Goal: Transaction & Acquisition: Purchase product/service

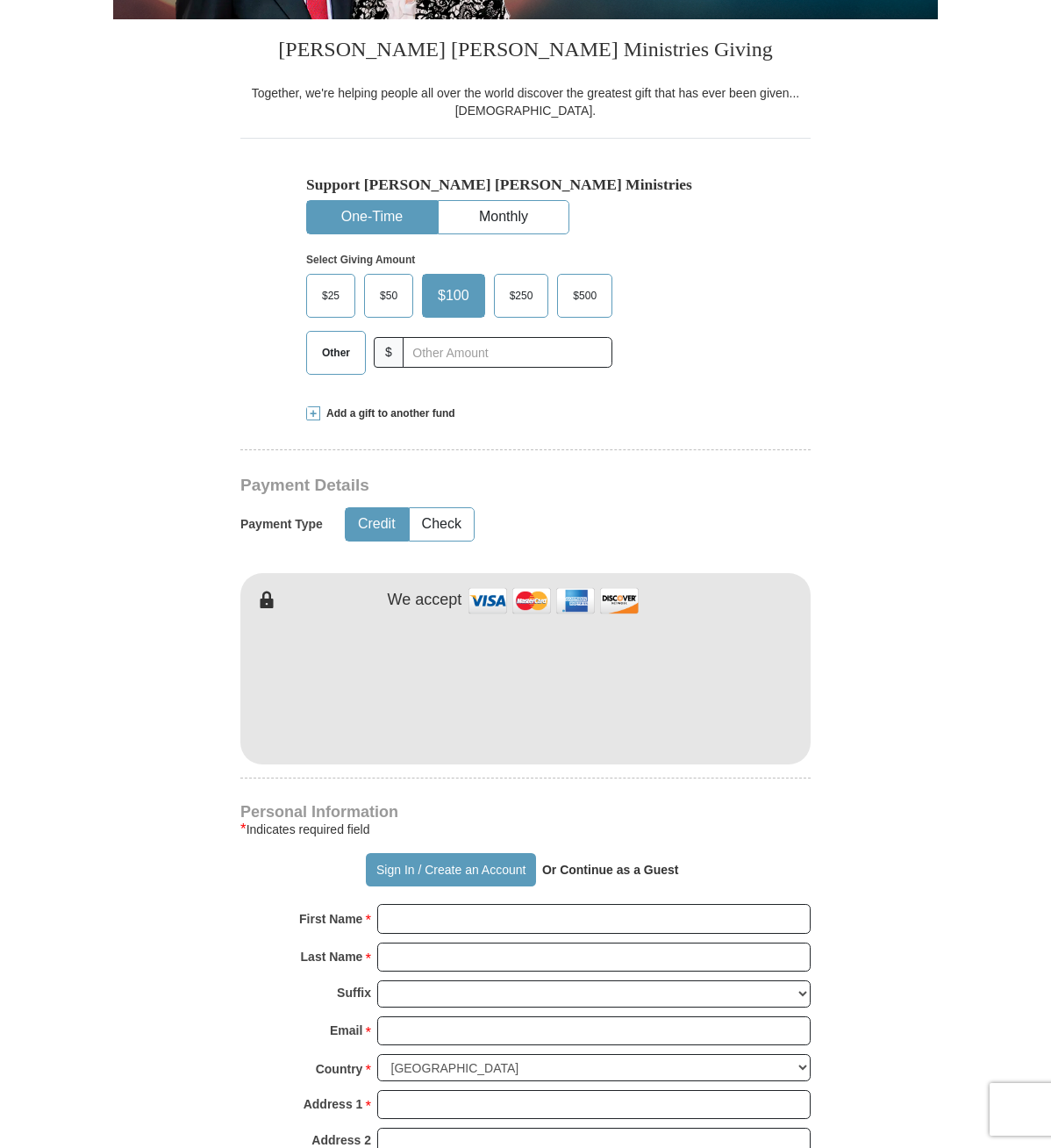
scroll to position [382, 0]
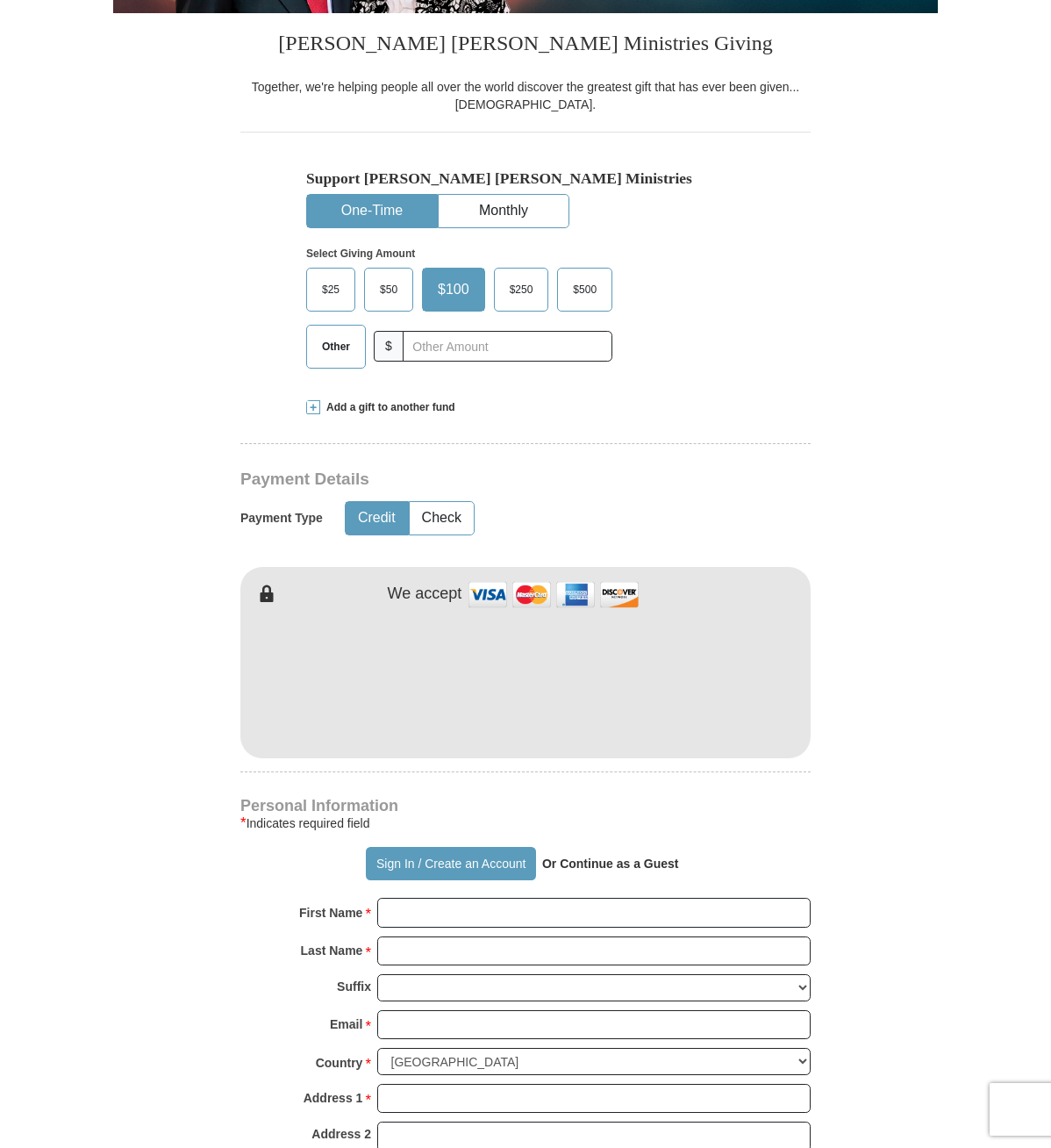
click at [310, 414] on span at bounding box center [314, 407] width 14 height 14
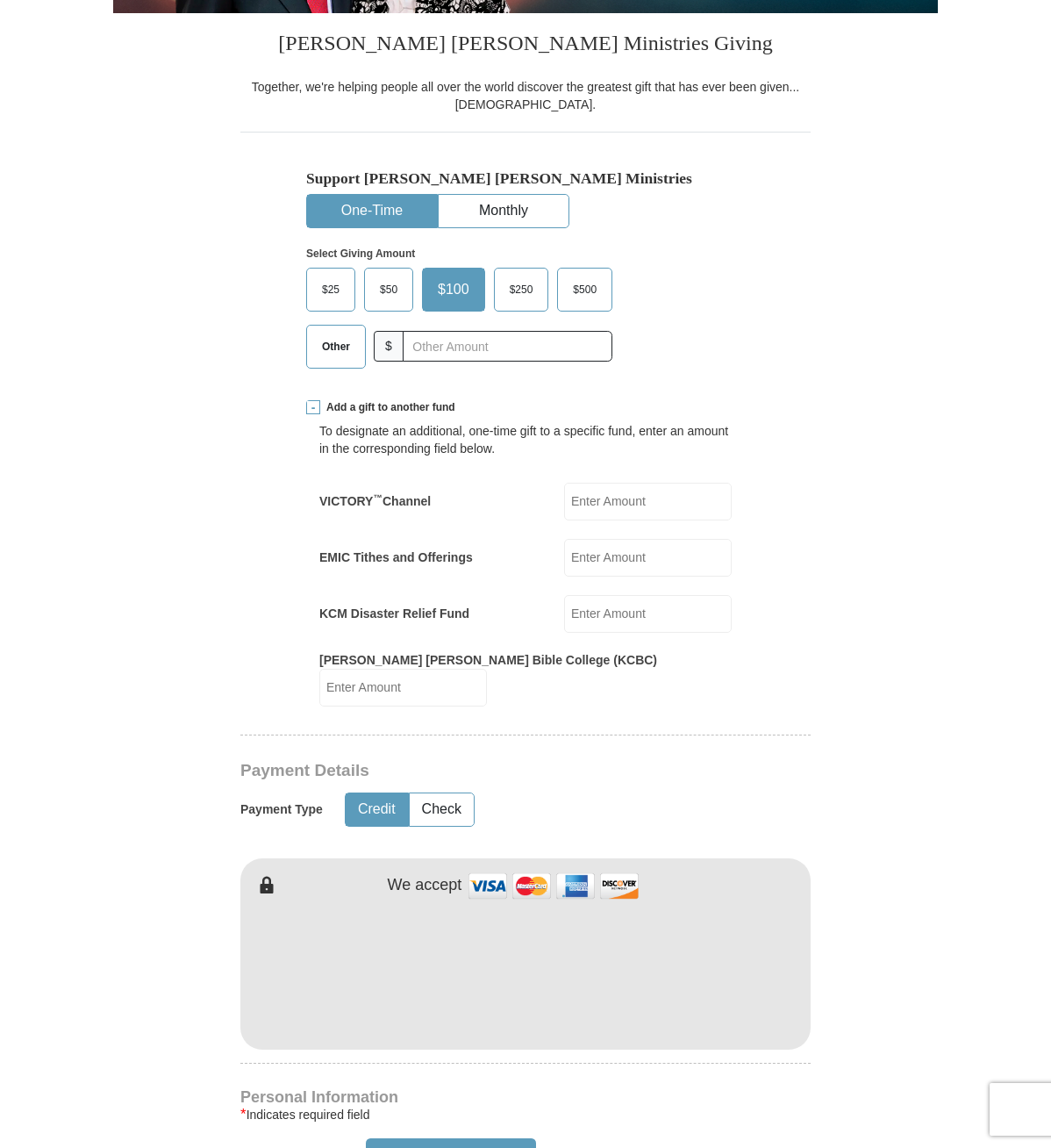
click at [487, 706] on input "[PERSON_NAME] [PERSON_NAME] Bible College (KCBC)" at bounding box center [403, 688] width 167 height 37
type input "5.00"
click at [583, 632] on input "KCM Disaster Relief Fund" at bounding box center [648, 614] width 167 height 37
drag, startPoint x: 566, startPoint y: 652, endPoint x: 575, endPoint y: 653, distance: 9.1
click at [566, 632] on input "5.00" at bounding box center [648, 614] width 167 height 37
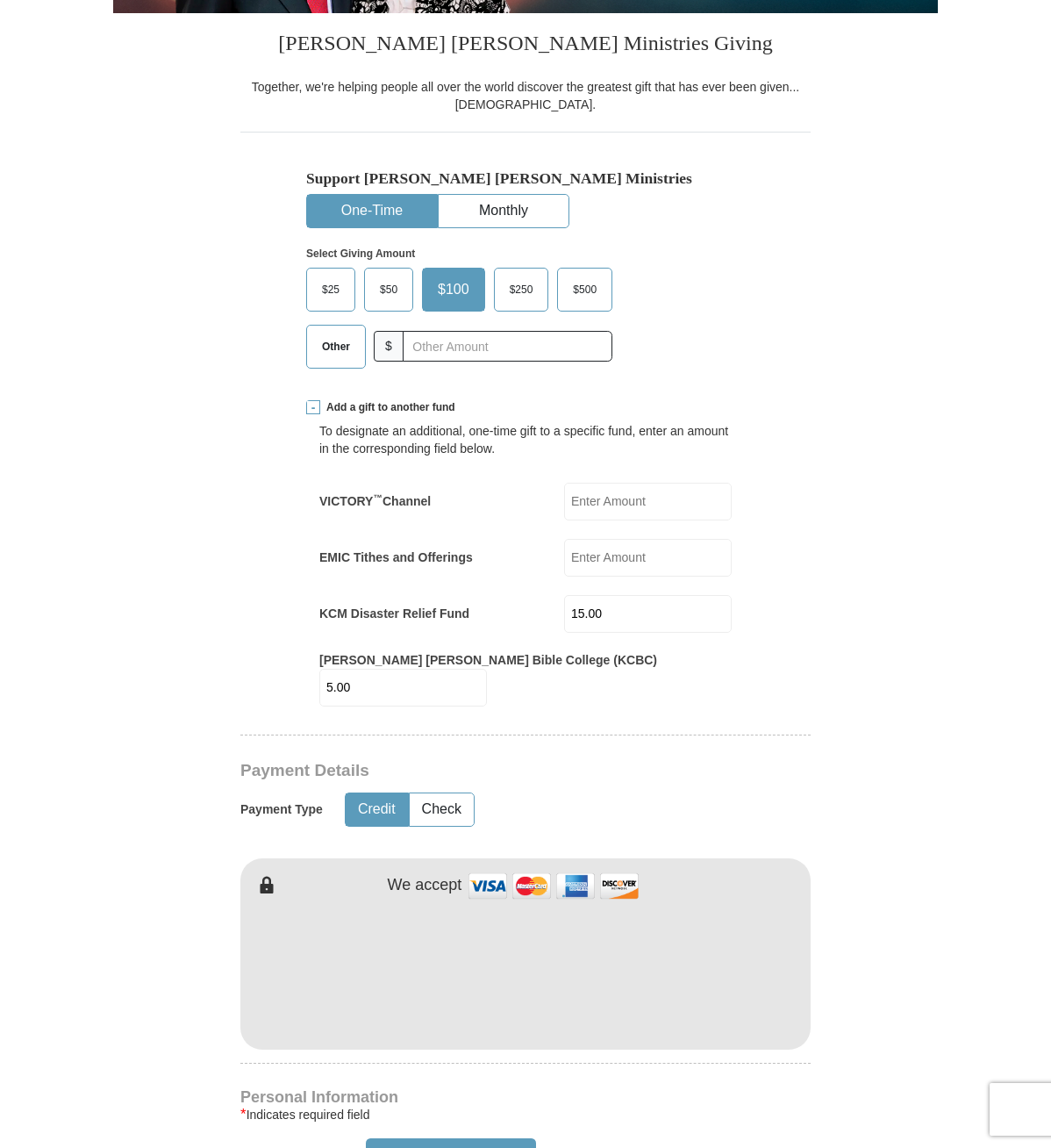
type input "15.00"
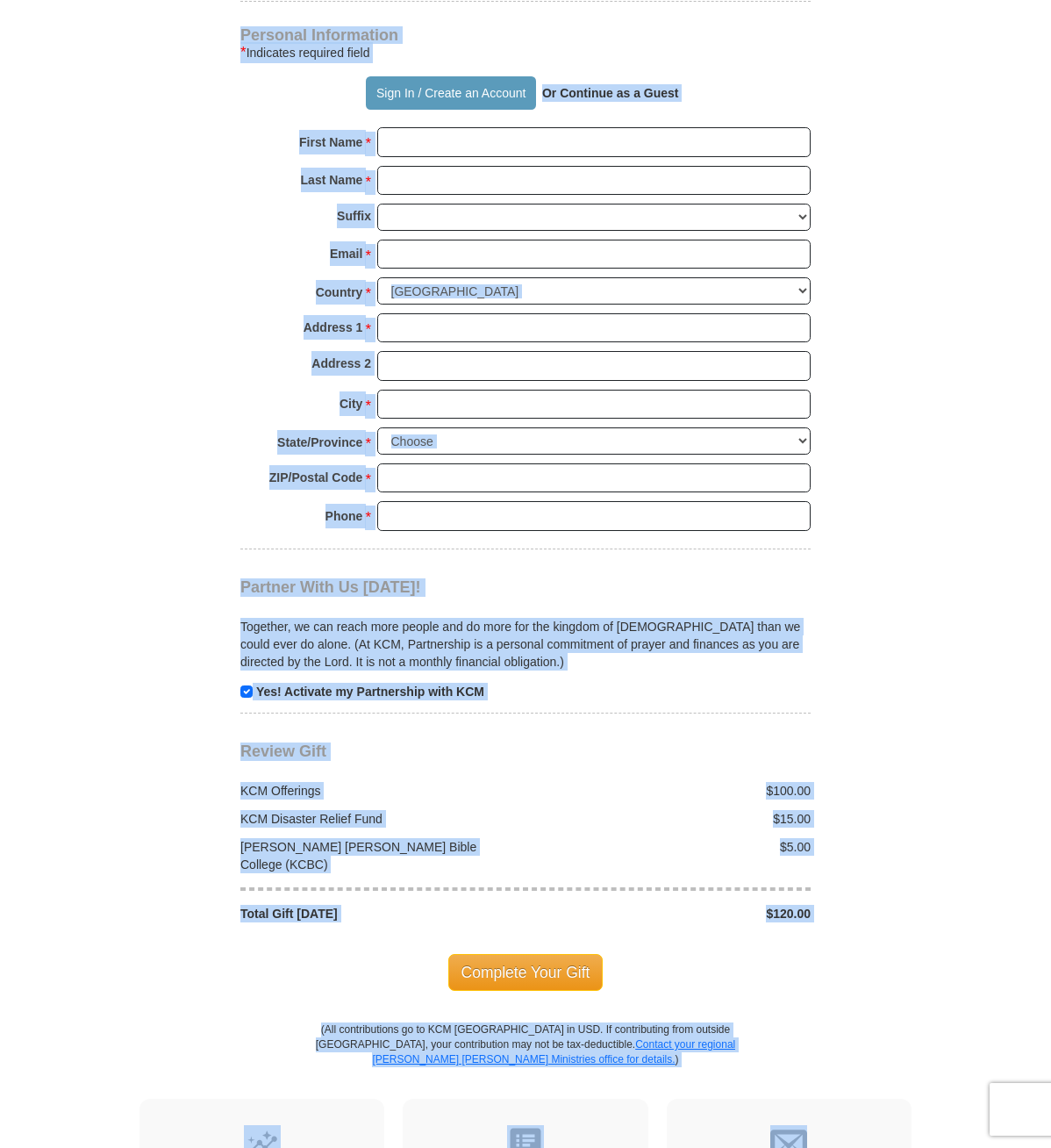
scroll to position [1501, 0]
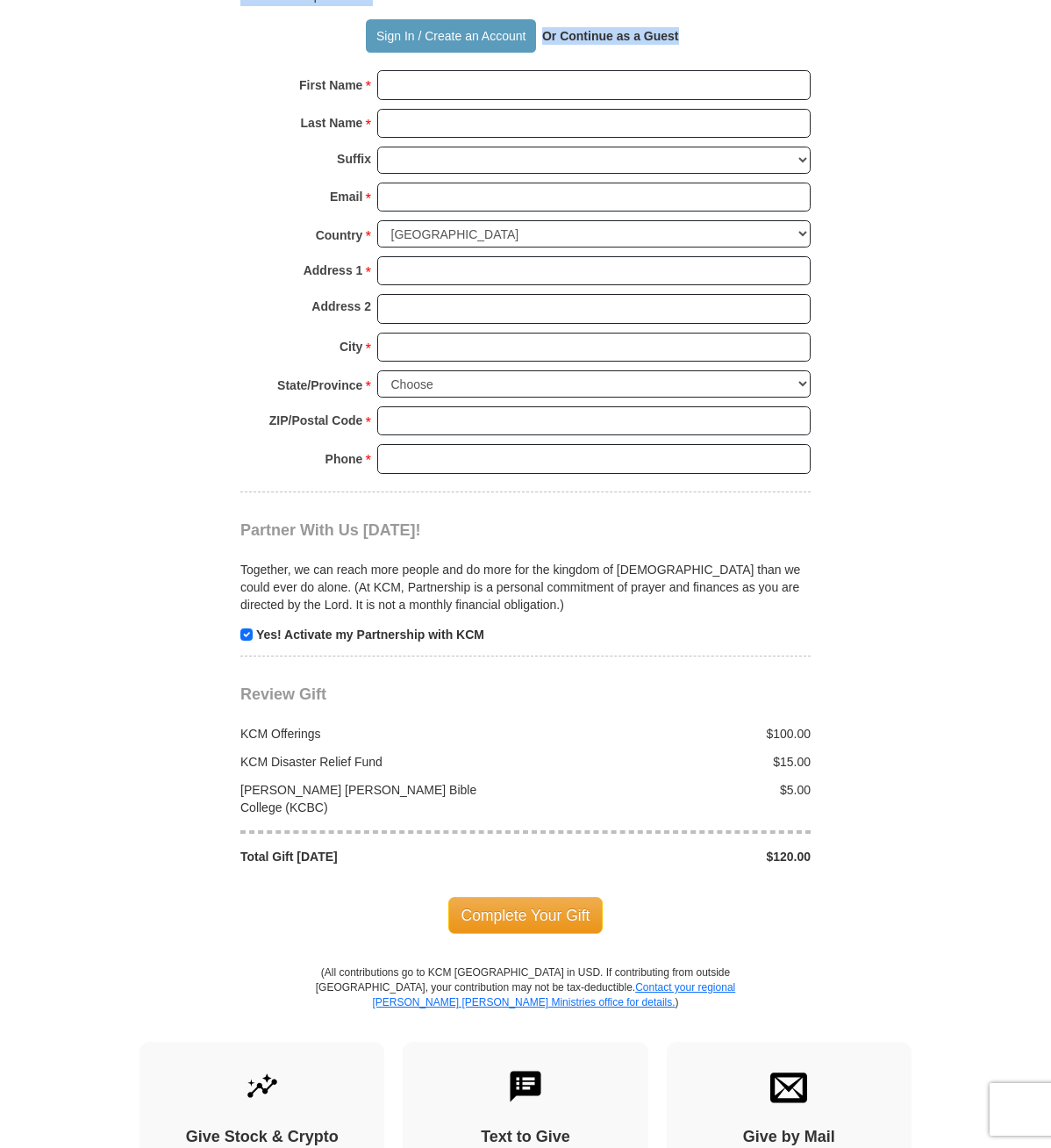
drag, startPoint x: 200, startPoint y: 250, endPoint x: 925, endPoint y: 48, distance: 752.6
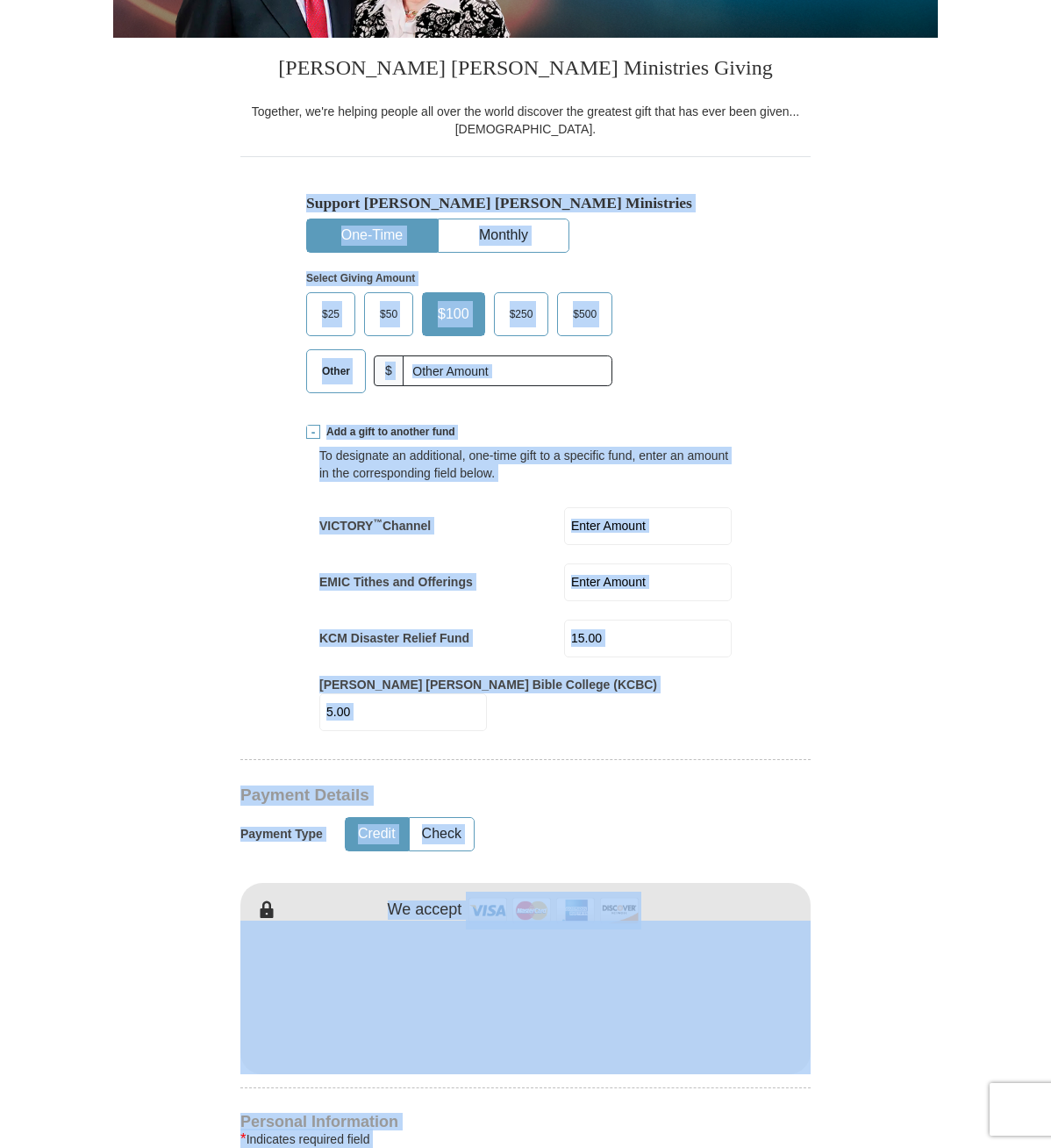
scroll to position [346, 0]
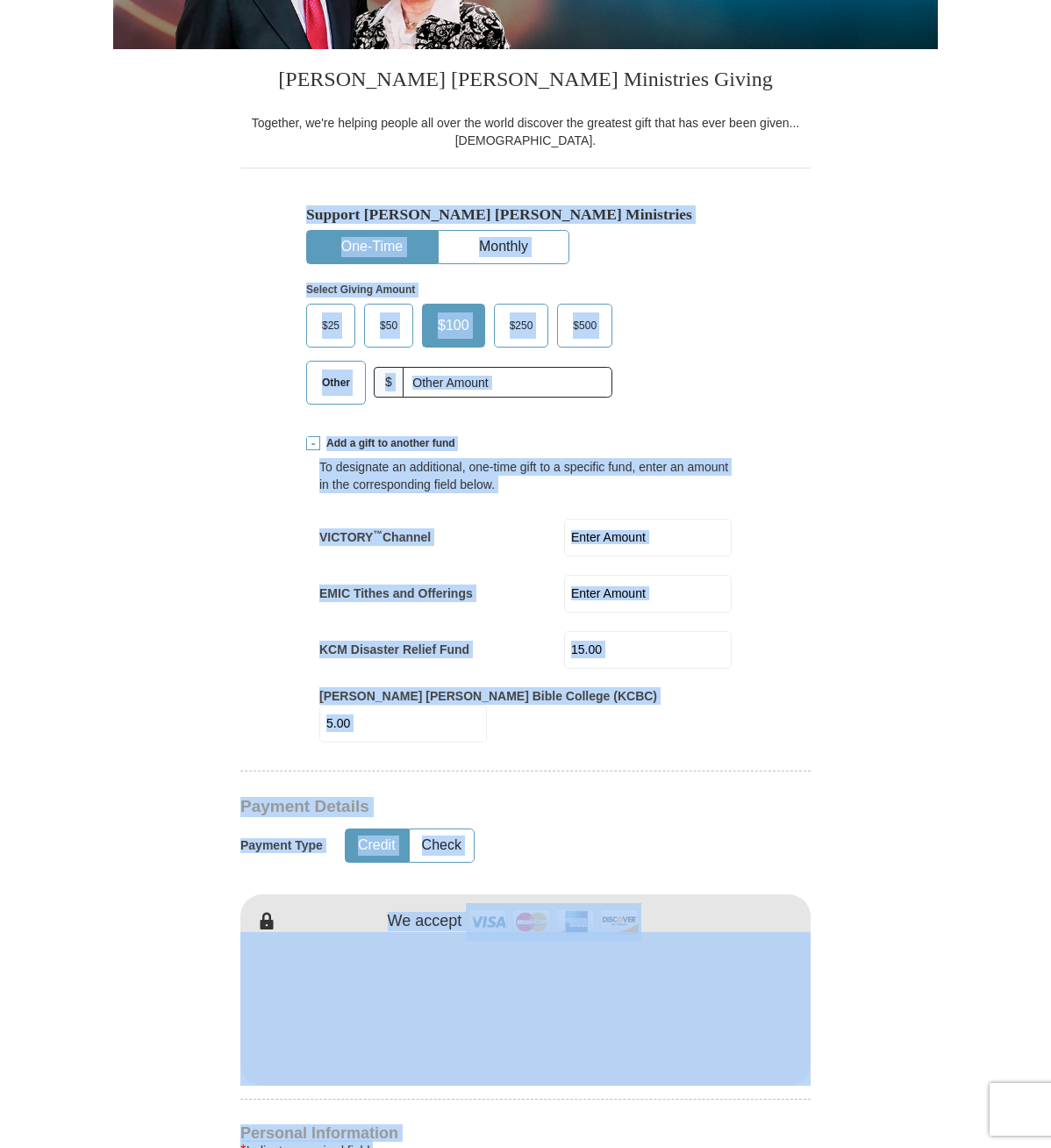
click at [212, 485] on form "Already have an account? Sign in for faster giving. Don't have an account? Crea…" at bounding box center [526, 960] width 825 height 2471
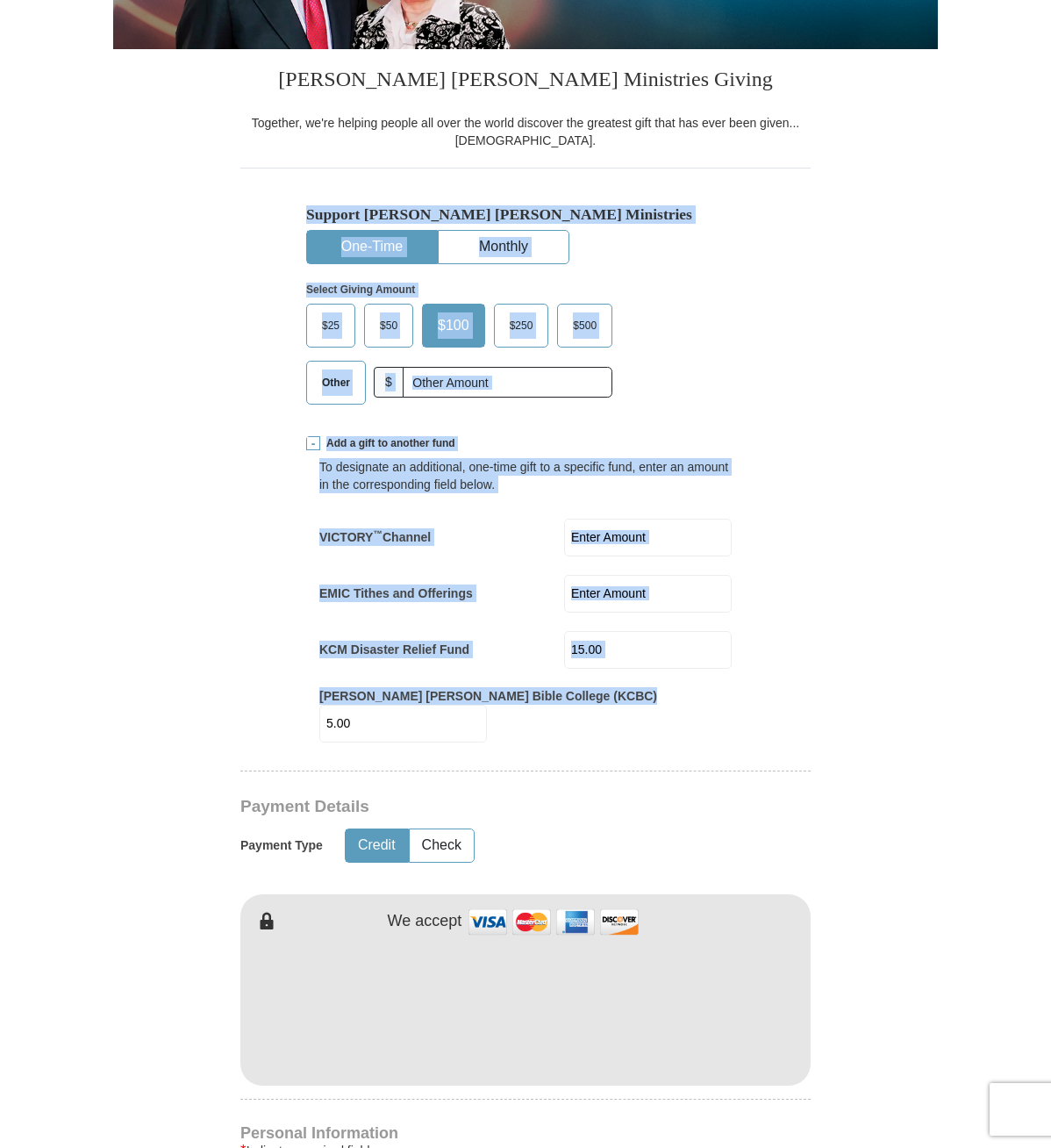
drag, startPoint x: 229, startPoint y: 223, endPoint x: 764, endPoint y: 750, distance: 751.0
click at [764, 750] on form "Already have an account? Sign in for faster giving. Don't have an account? Crea…" at bounding box center [526, 960] width 825 height 2471
drag, startPoint x: 764, startPoint y: 750, endPoint x: 749, endPoint y: 604, distance: 146.8
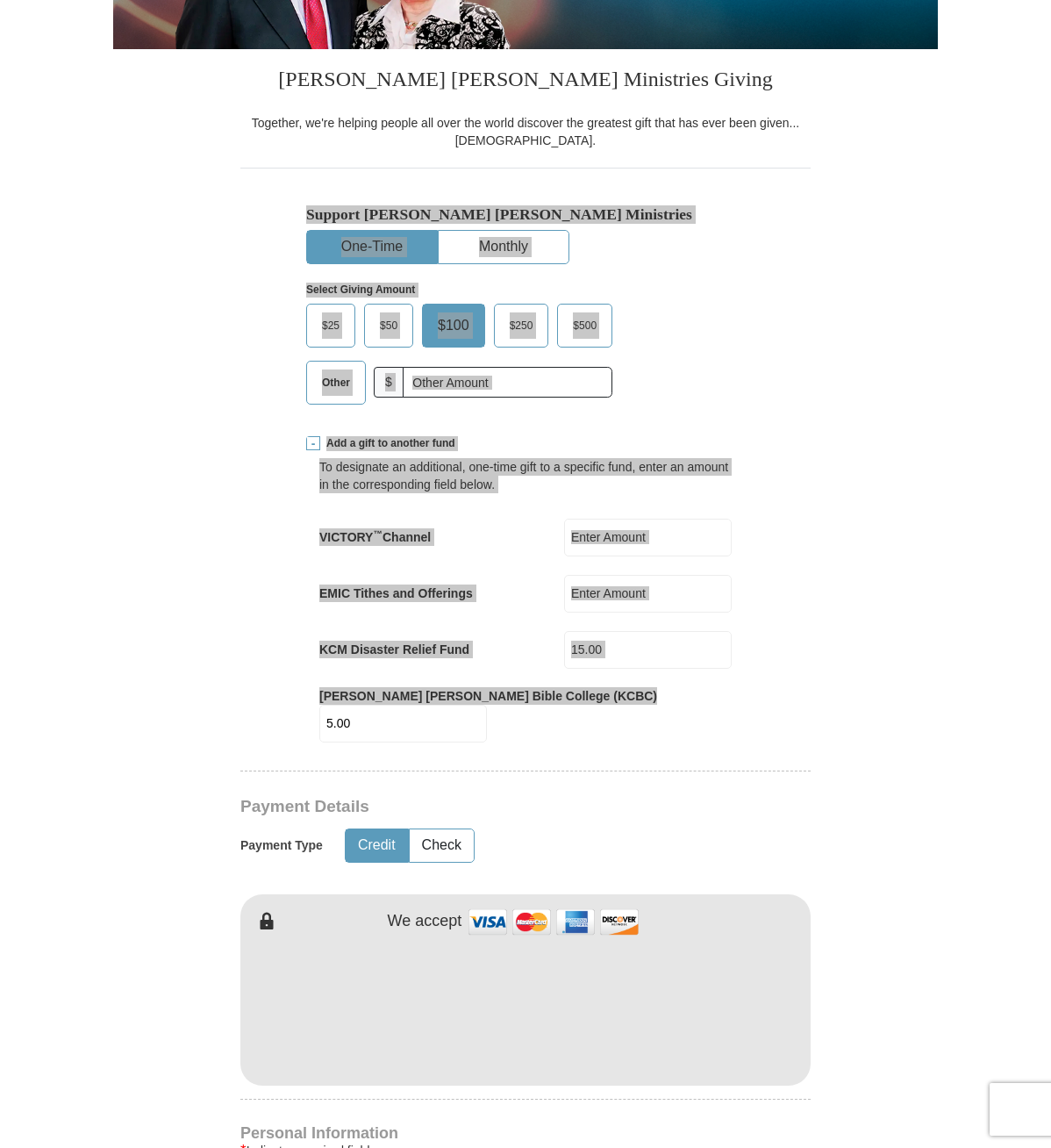
scroll to position [346, 0]
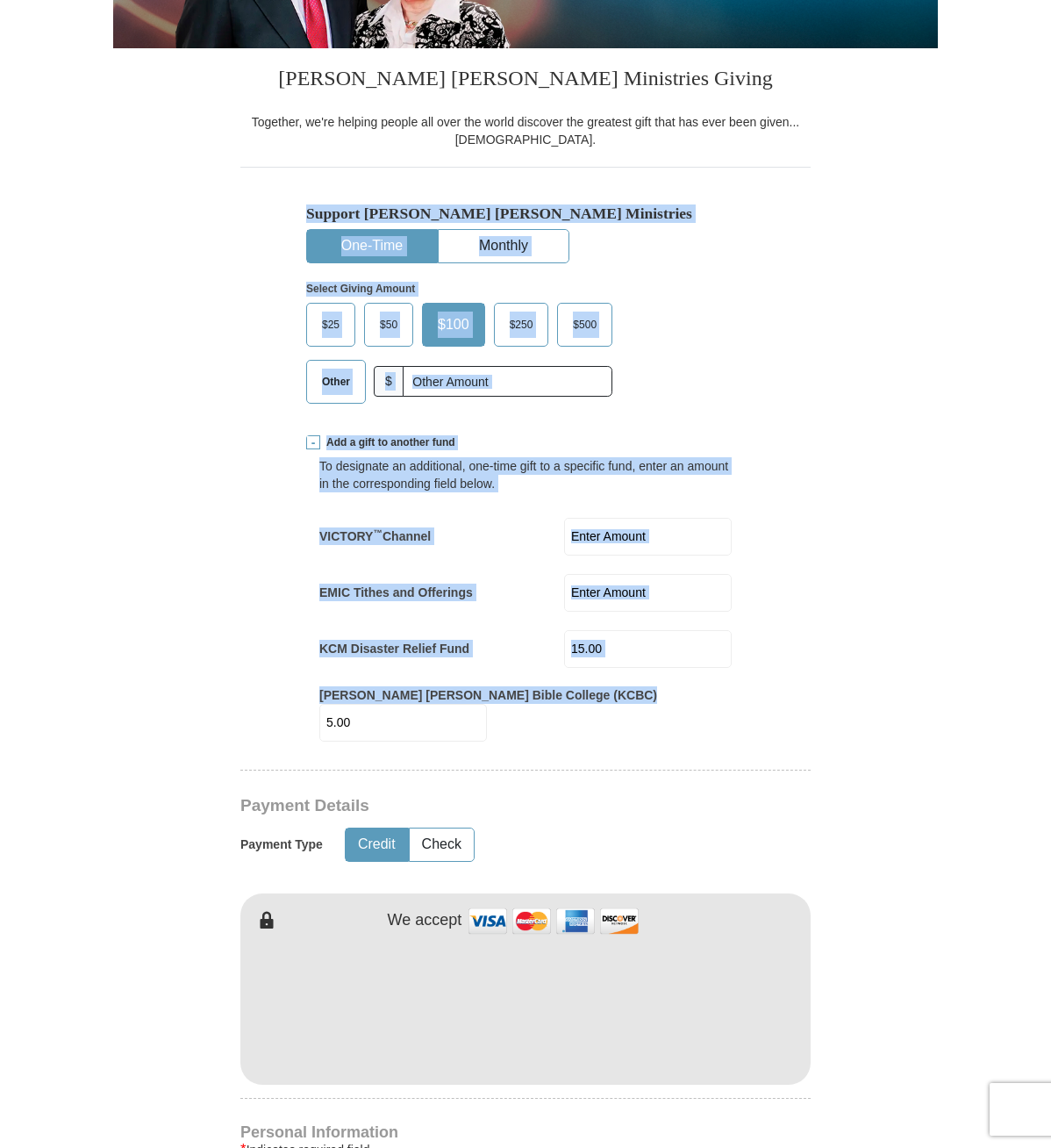
click at [853, 414] on form "Already have an account? Sign in for faster giving. Don't have an account? Crea…" at bounding box center [526, 959] width 825 height 2471
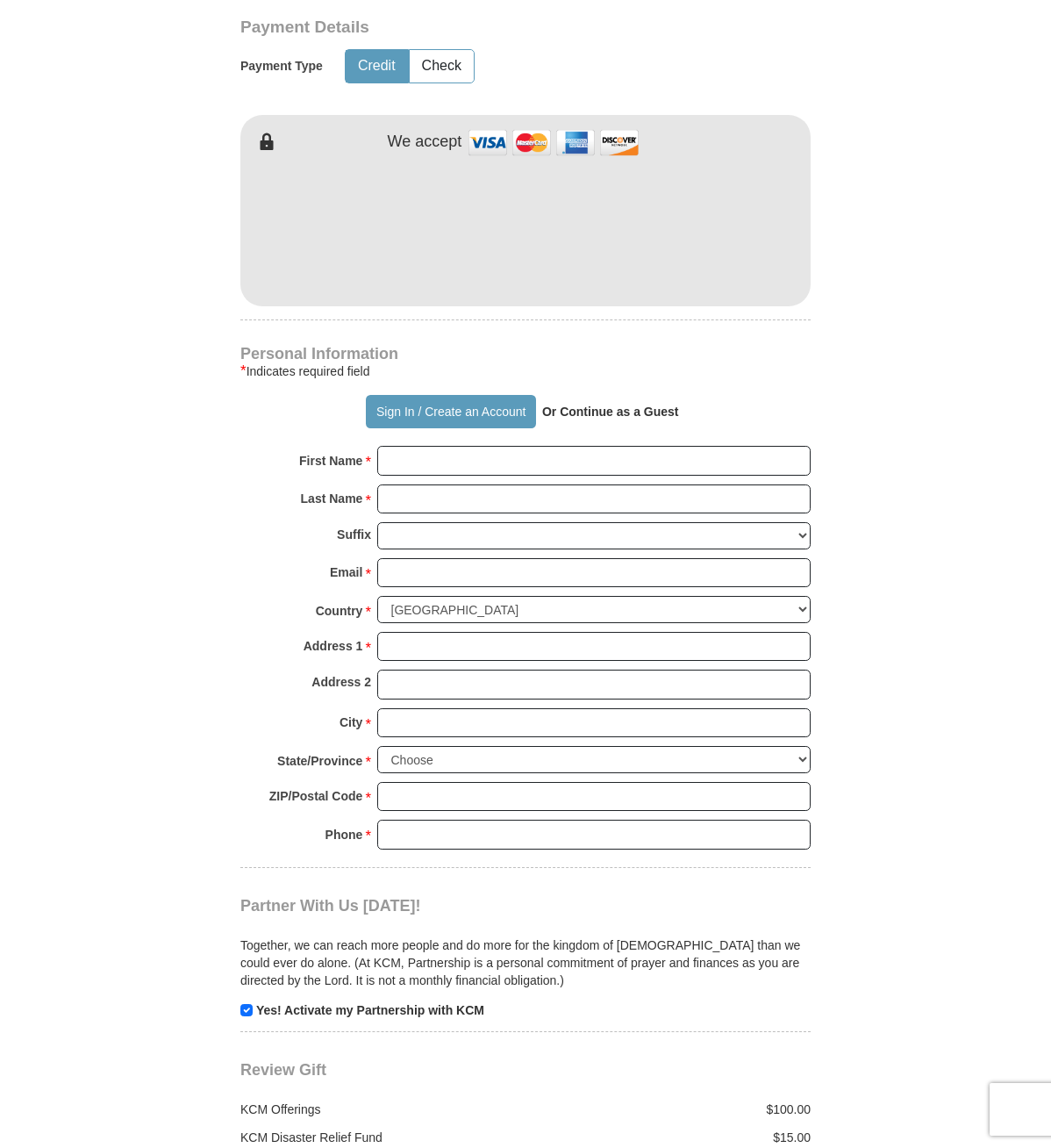
scroll to position [1130, 0]
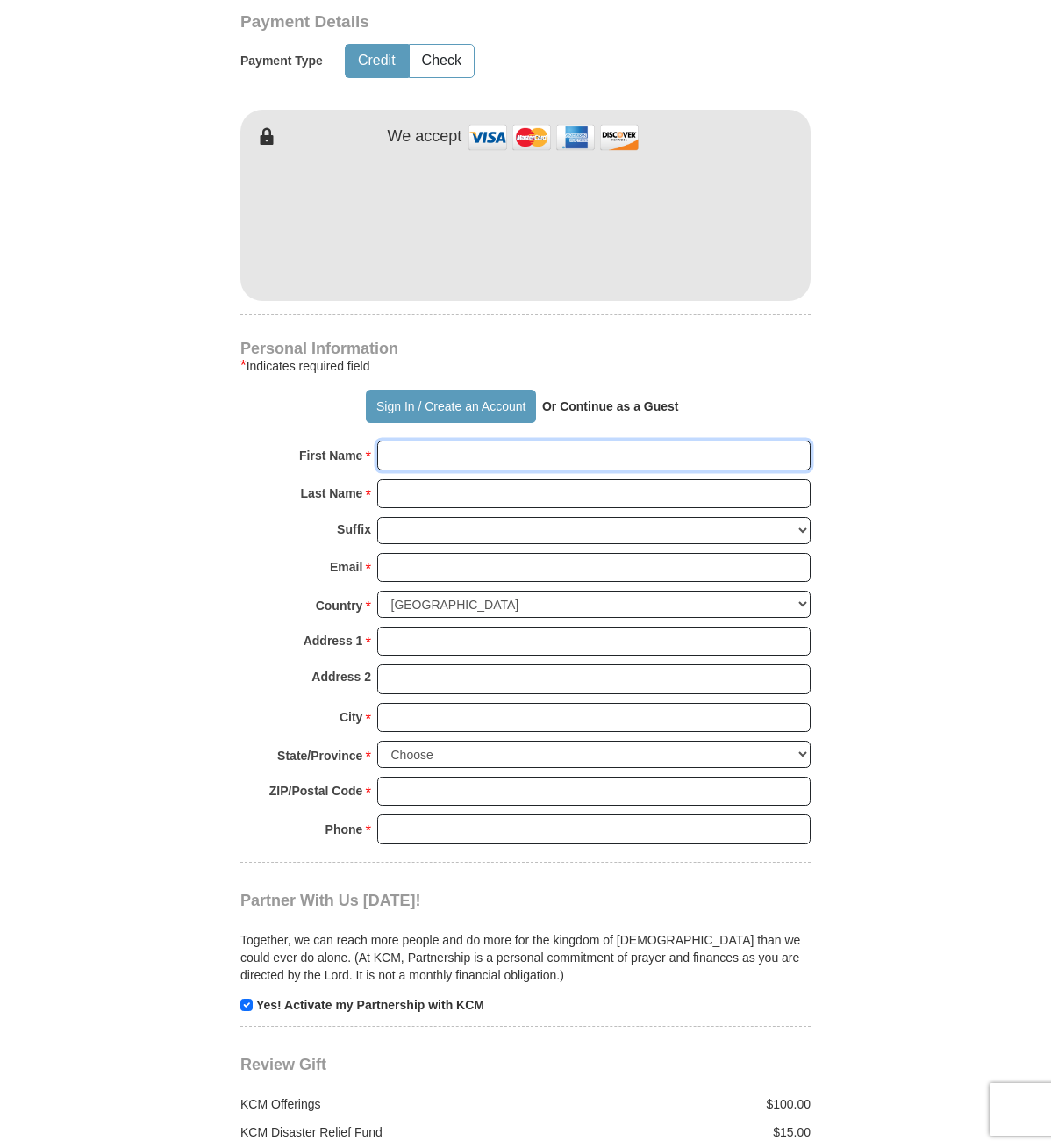
click at [396, 470] on input "First Name *" at bounding box center [594, 455] width 434 height 29
type input "[PERSON_NAME]"
type input "King"
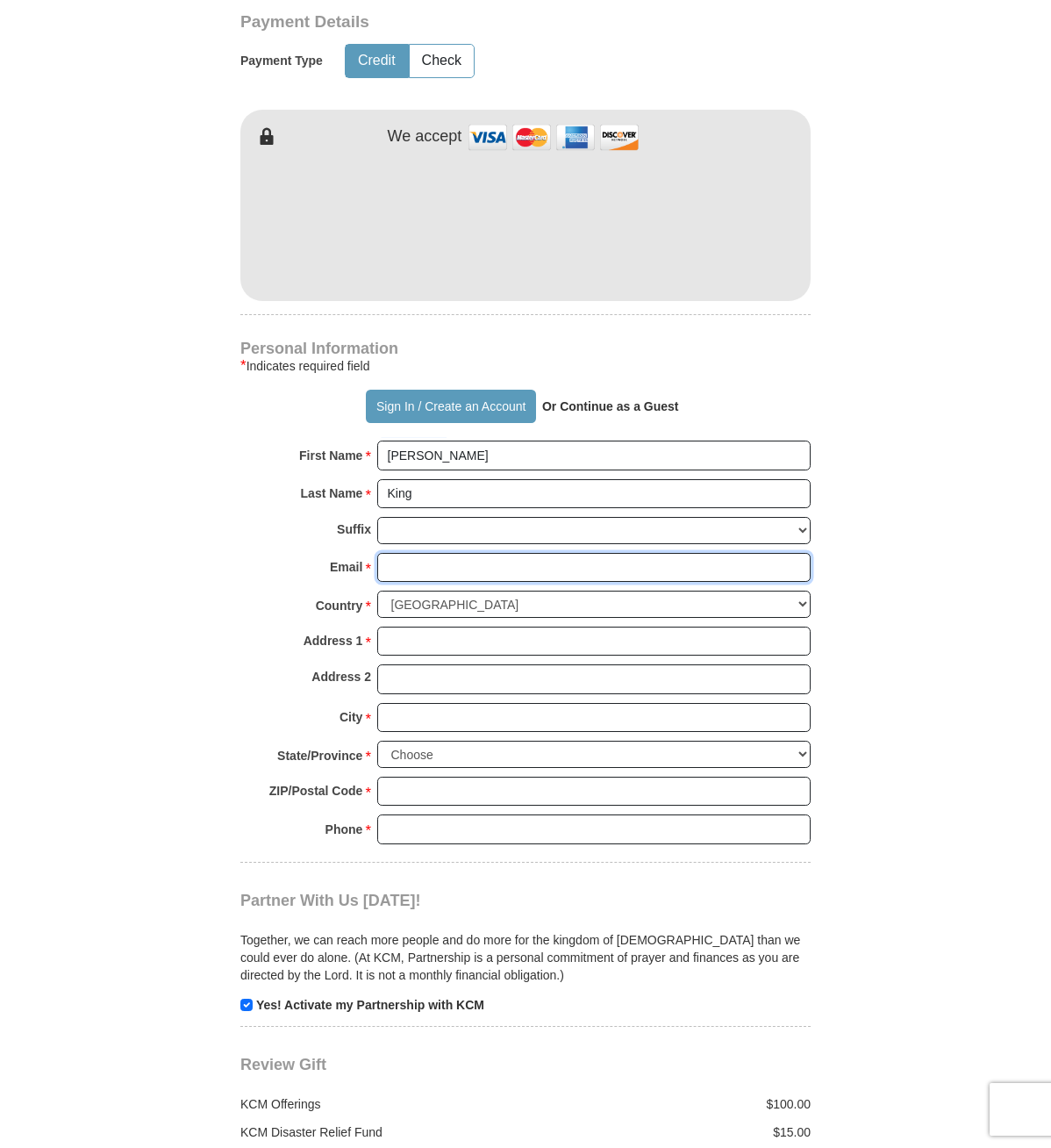
type input "[EMAIL_ADDRESS][DOMAIN_NAME]"
type input "[STREET_ADDRESS]"
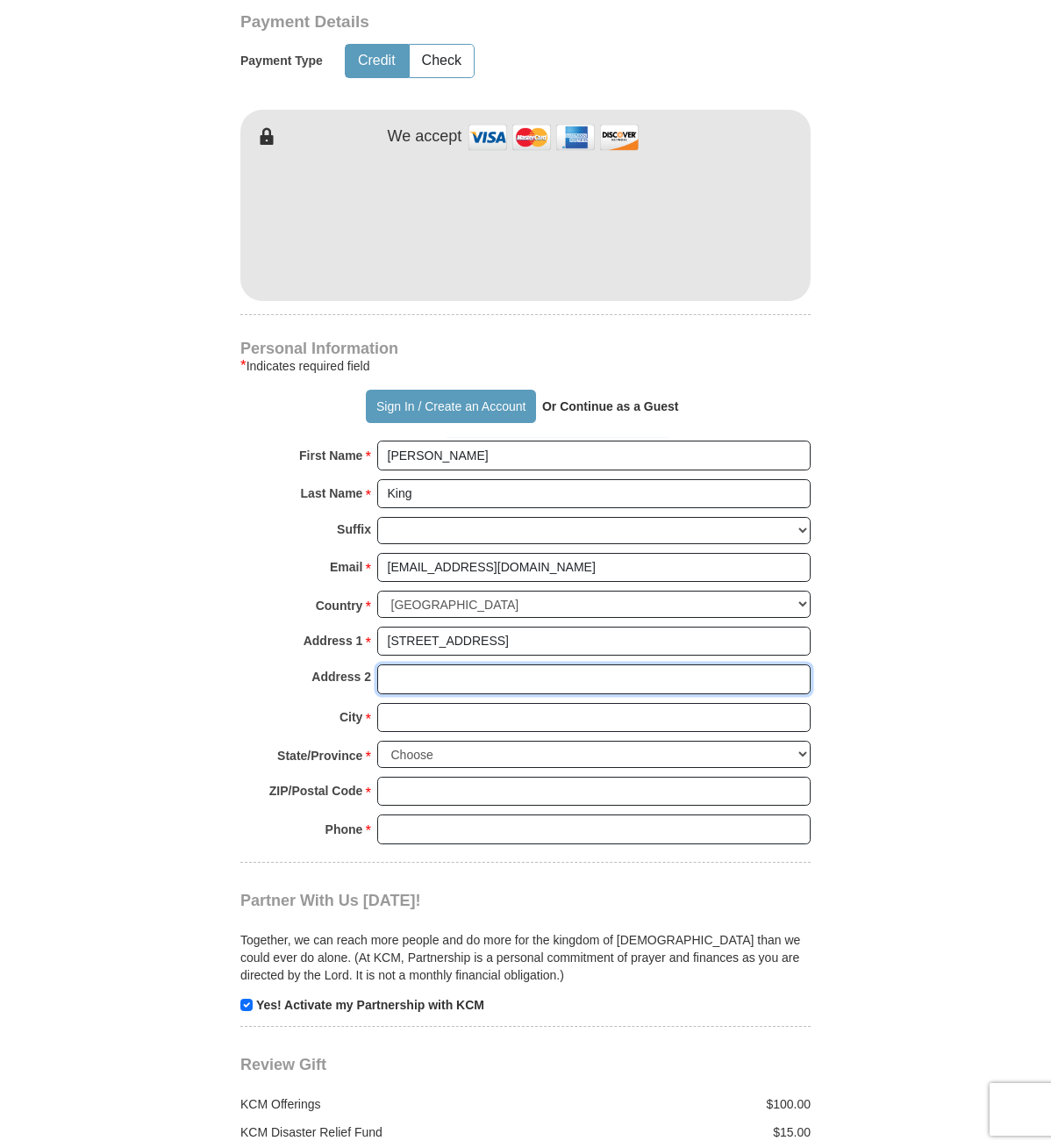
type input "[STREET_ADDRESS]"
type input "Caro"
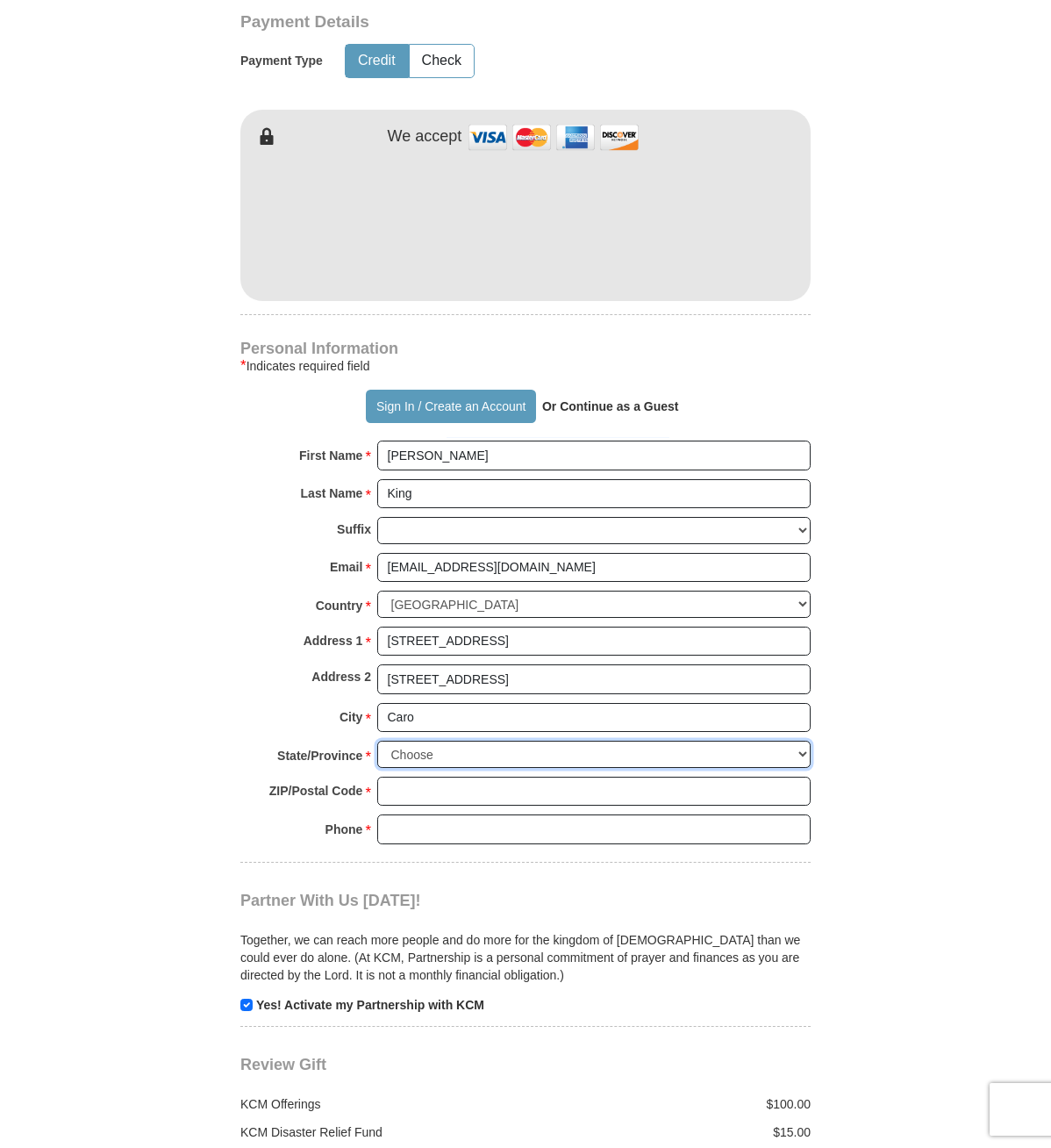
select select "MI"
type input "48723"
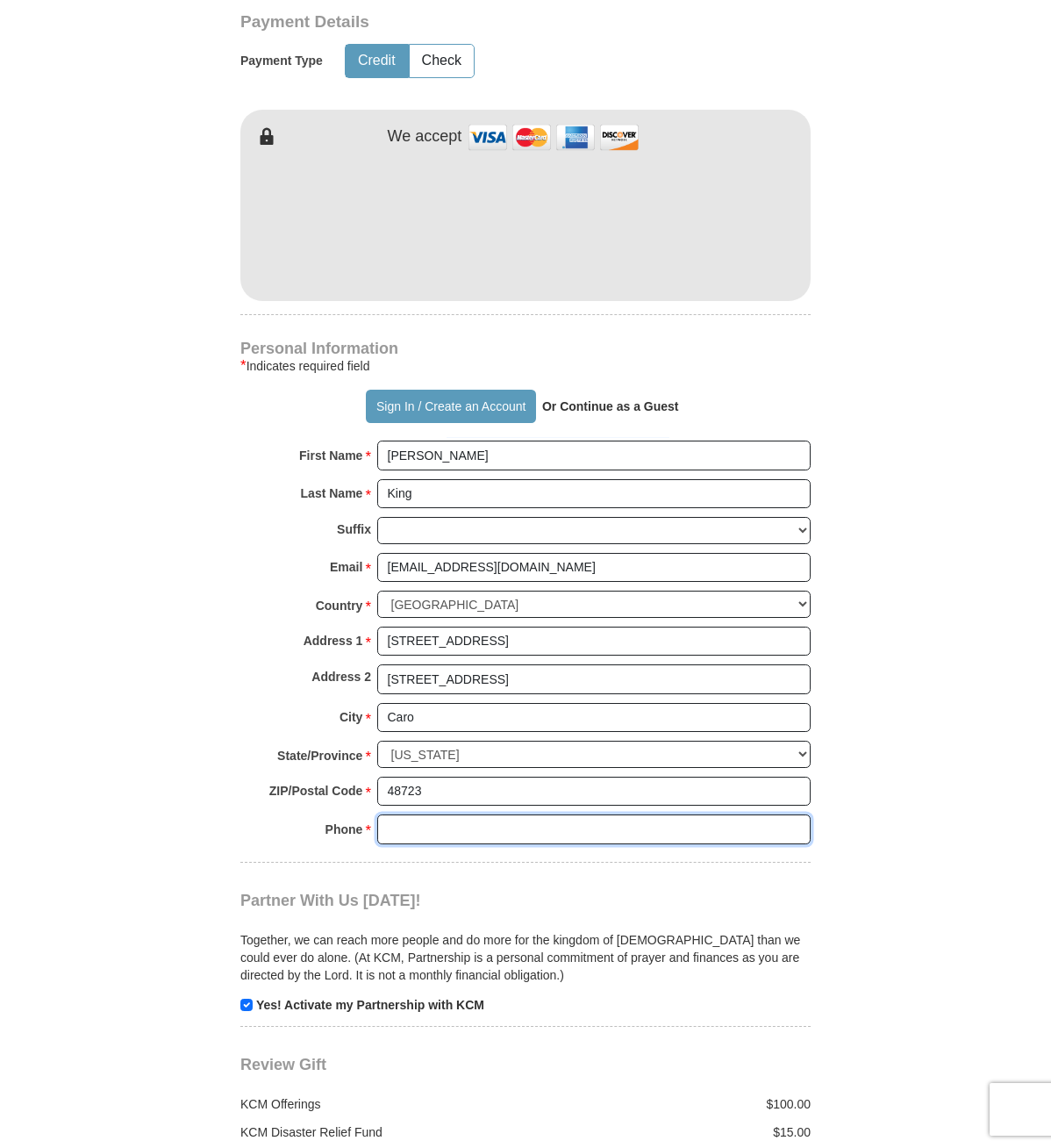
type input "9896732493"
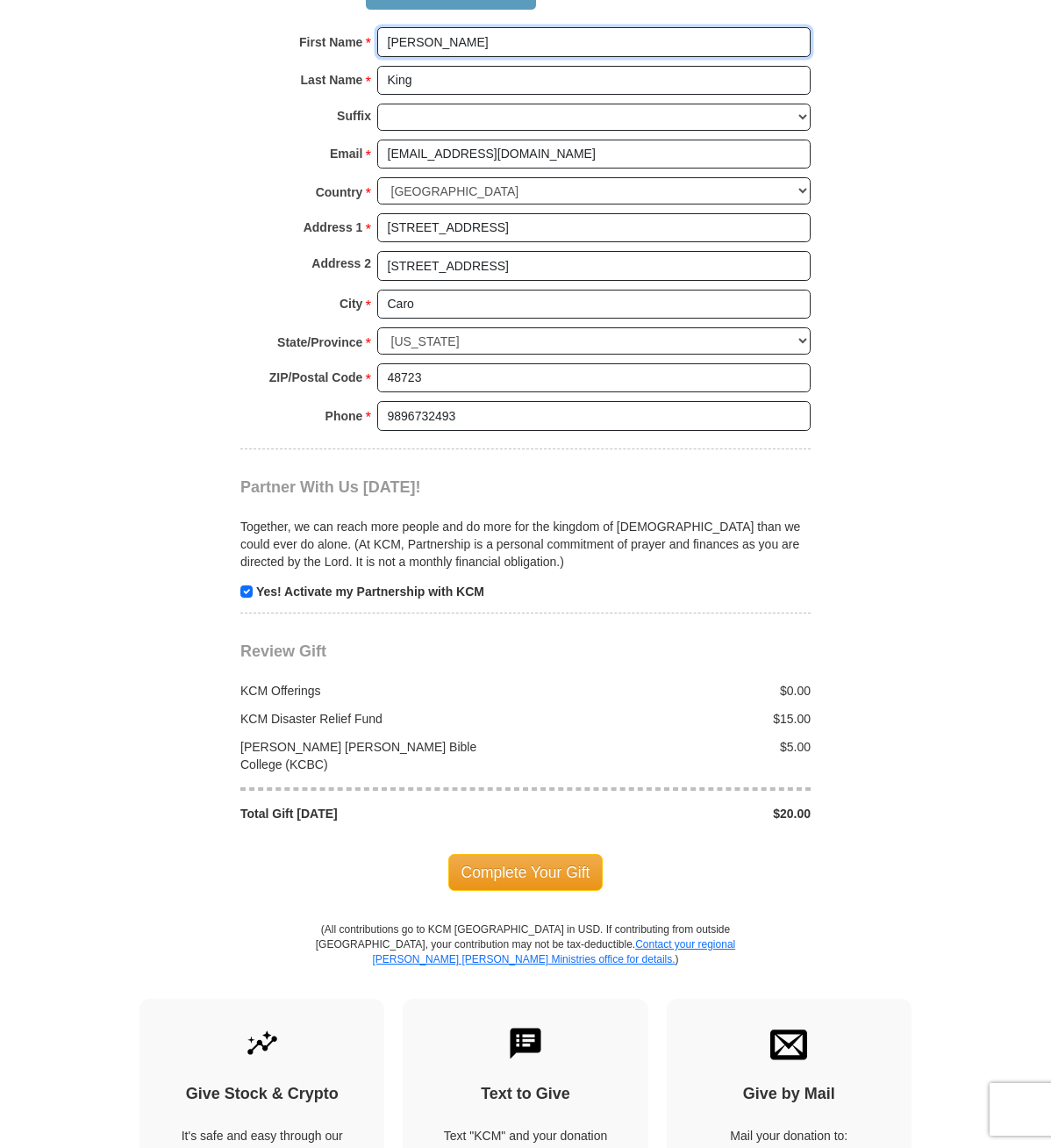
scroll to position [1548, 0]
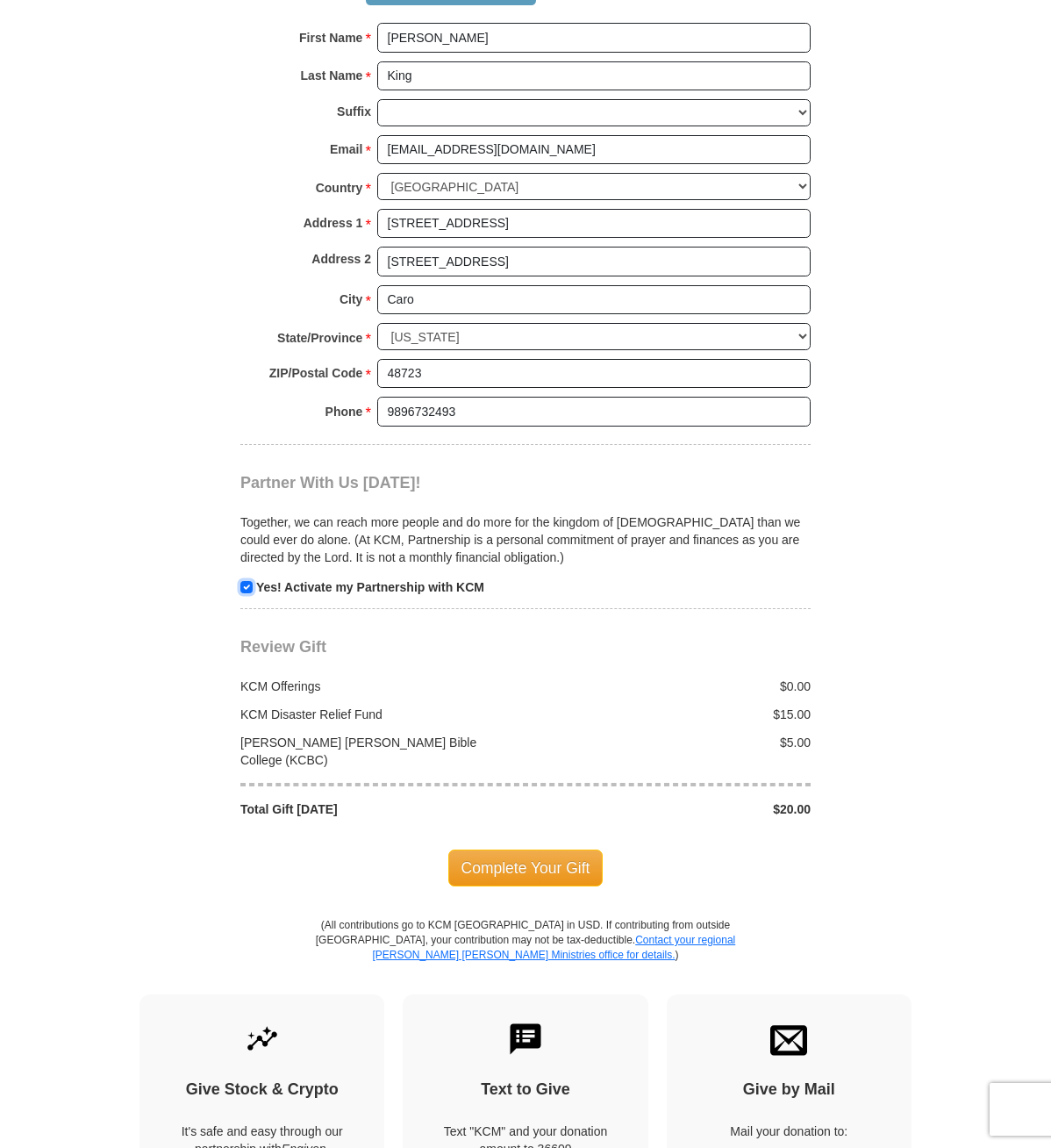
click at [244, 593] on input "checkbox" at bounding box center [247, 587] width 12 height 12
checkbox input "false"
click at [557, 860] on span "Complete Your Gift" at bounding box center [526, 867] width 155 height 37
